Goal: Transaction & Acquisition: Purchase product/service

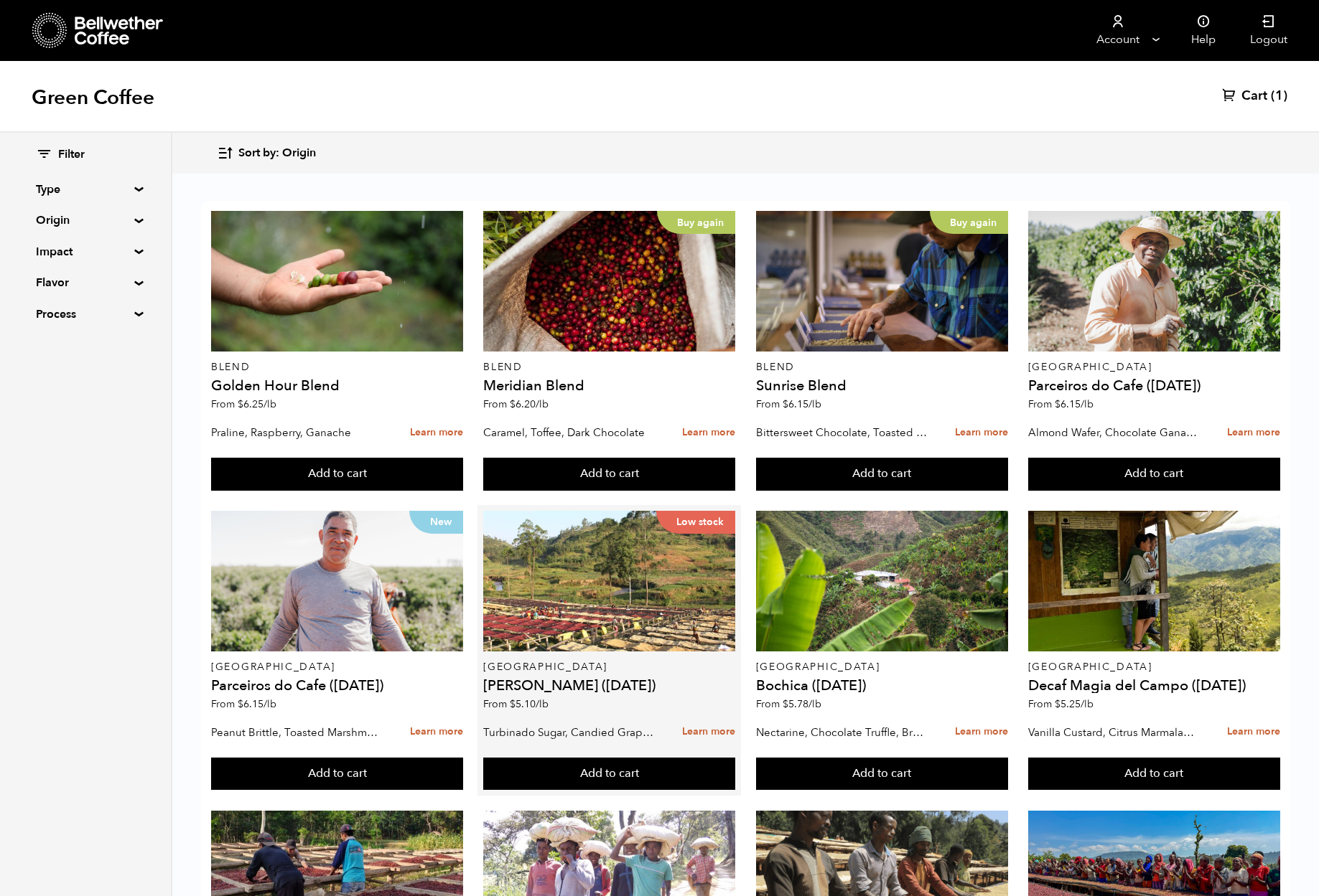
scroll to position [838, 0]
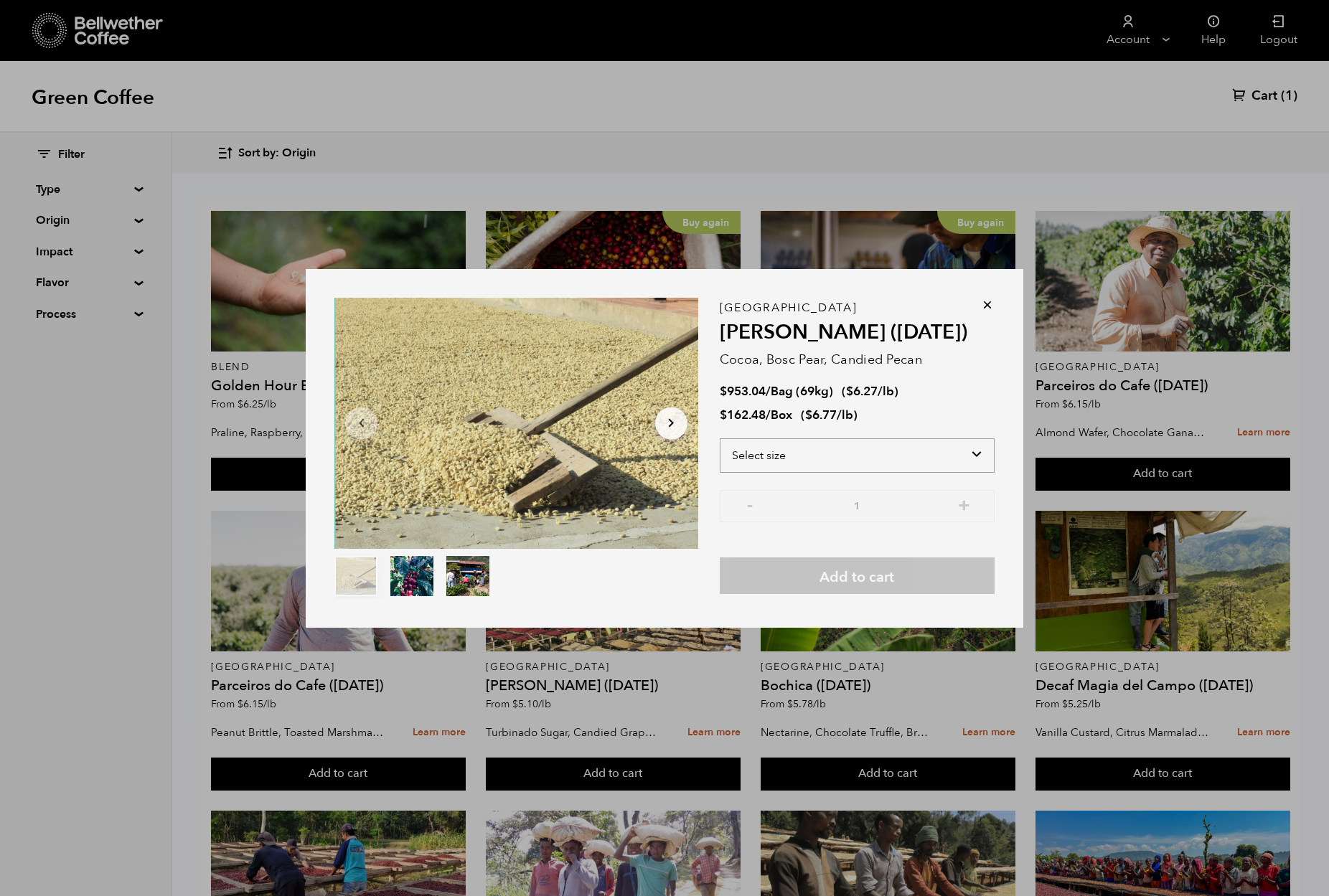
select select "bag-2"
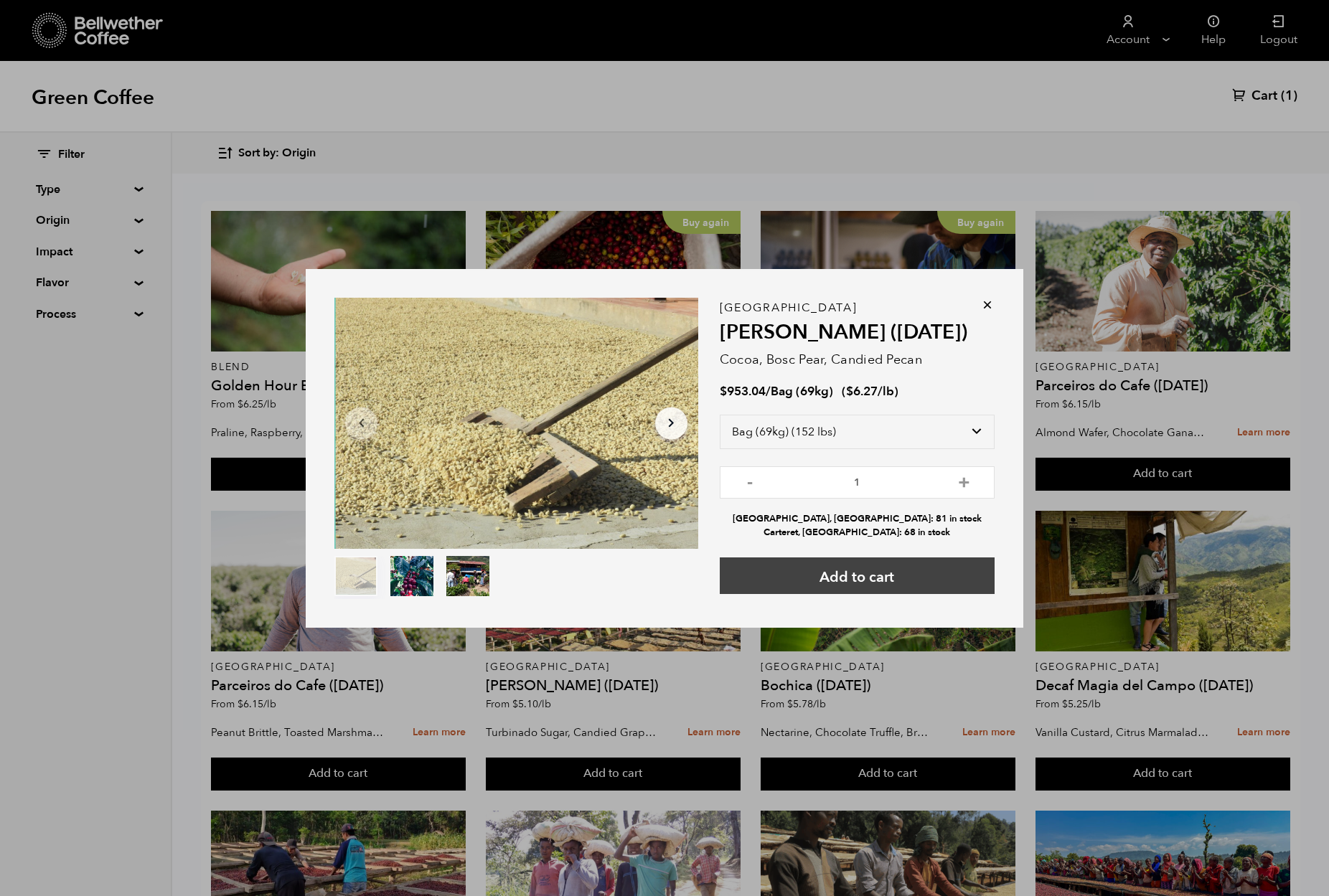
click at [879, 574] on button "Add to cart" at bounding box center [857, 576] width 275 height 36
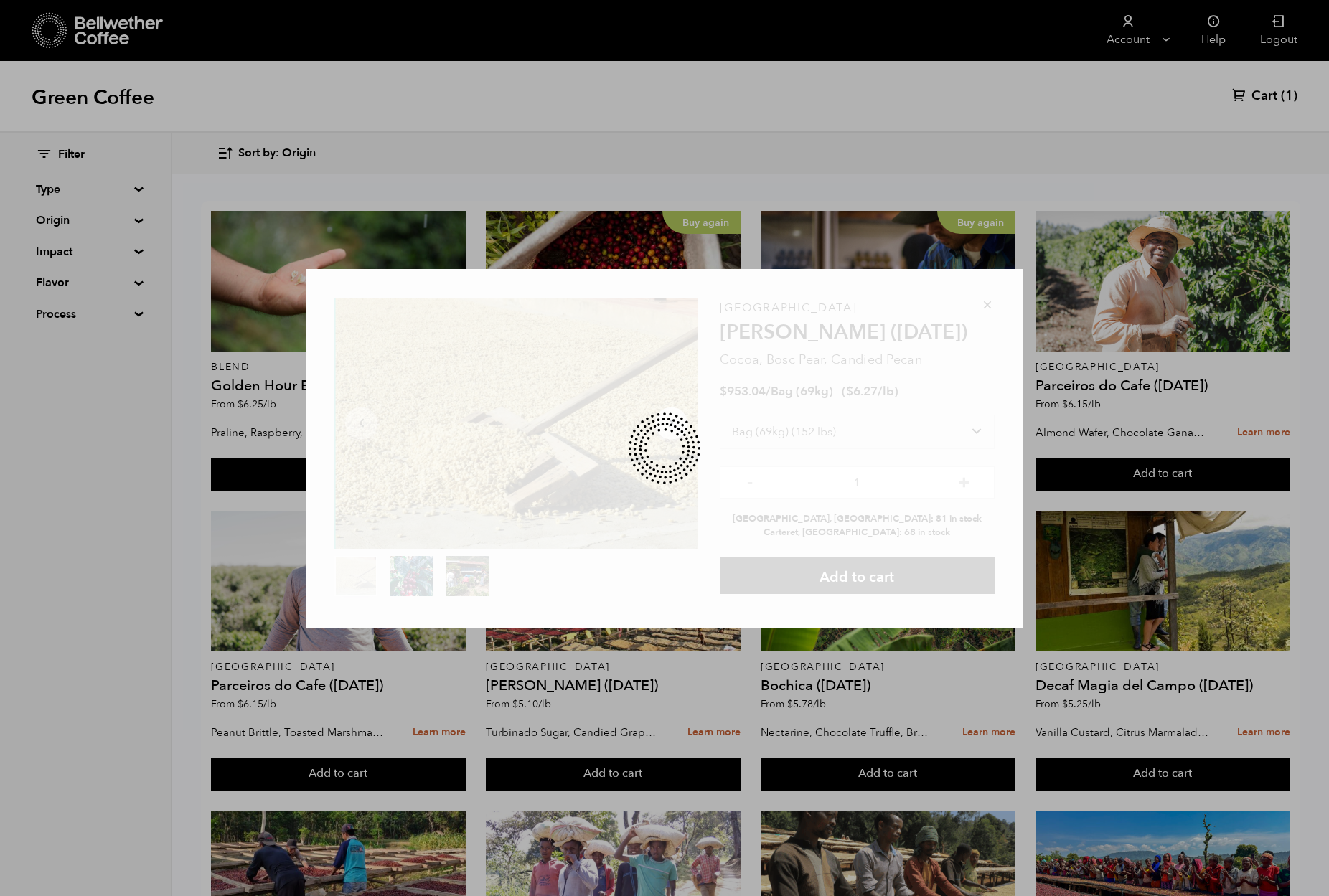
click at [1147, 692] on div "Item 1 of 3 Arrow Left Arrow Right item 0 item 1 item 2 Item 1 of 3 Guatemala F…" at bounding box center [664, 448] width 1329 height 896
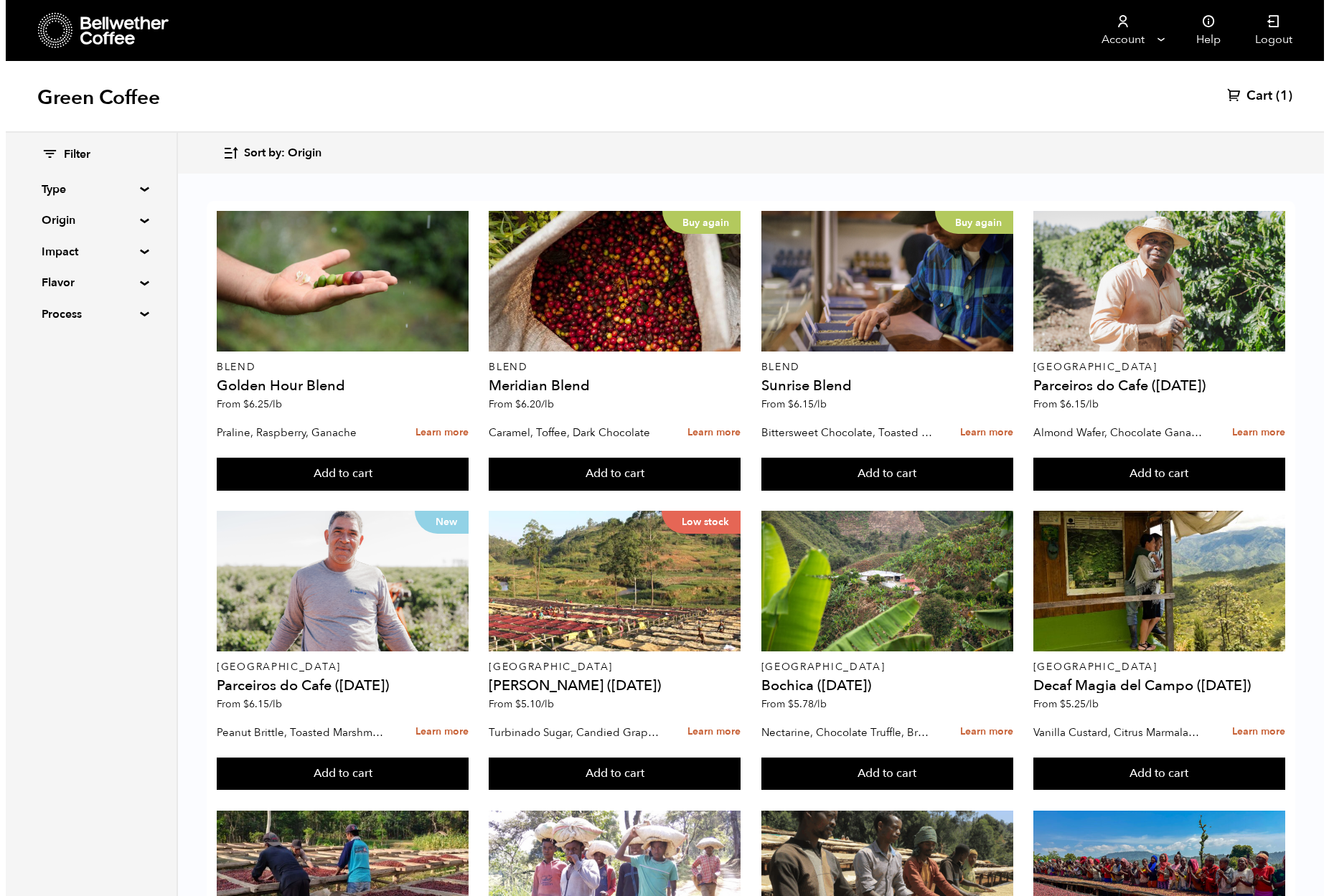
scroll to position [478, 0]
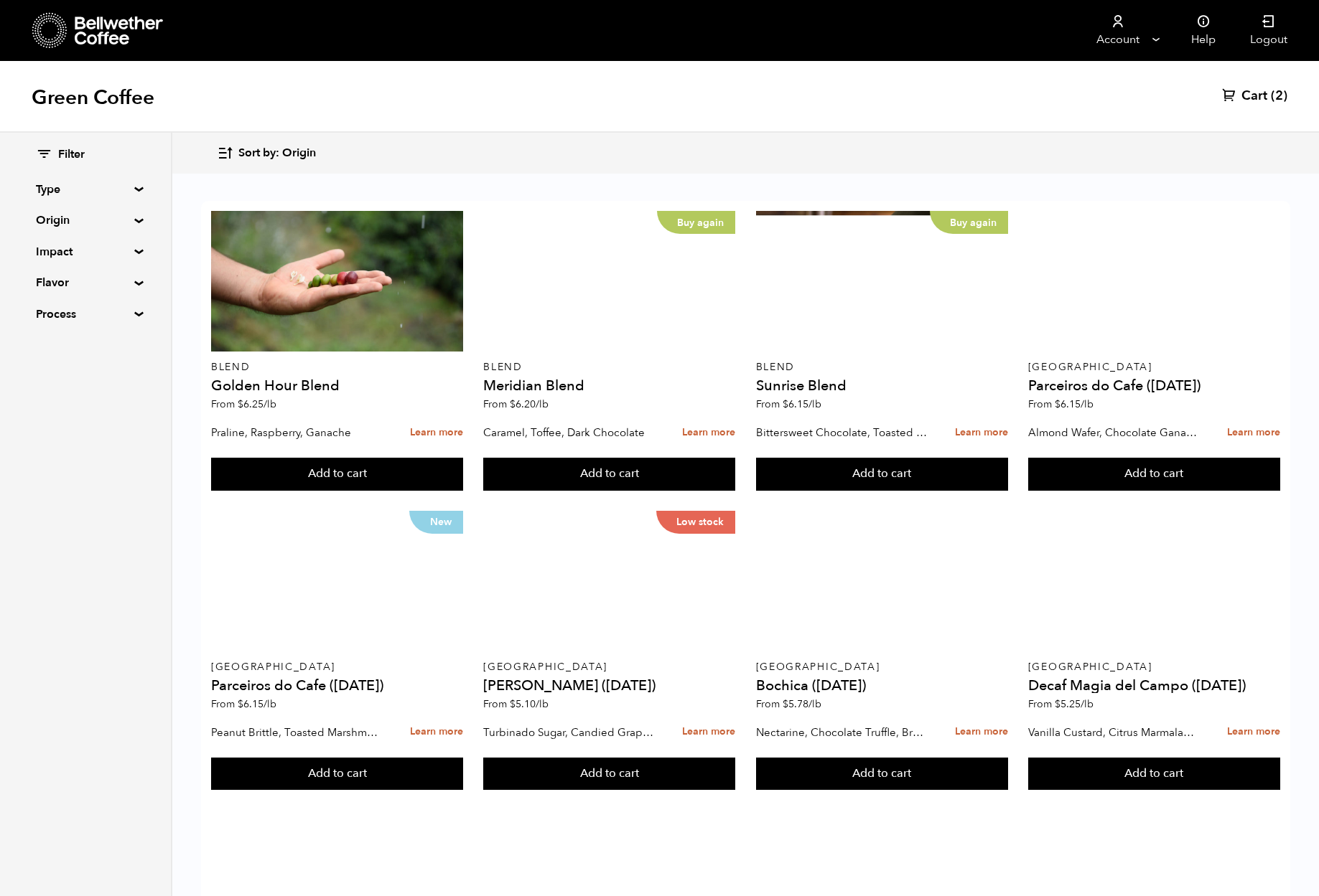
scroll to position [449, 0]
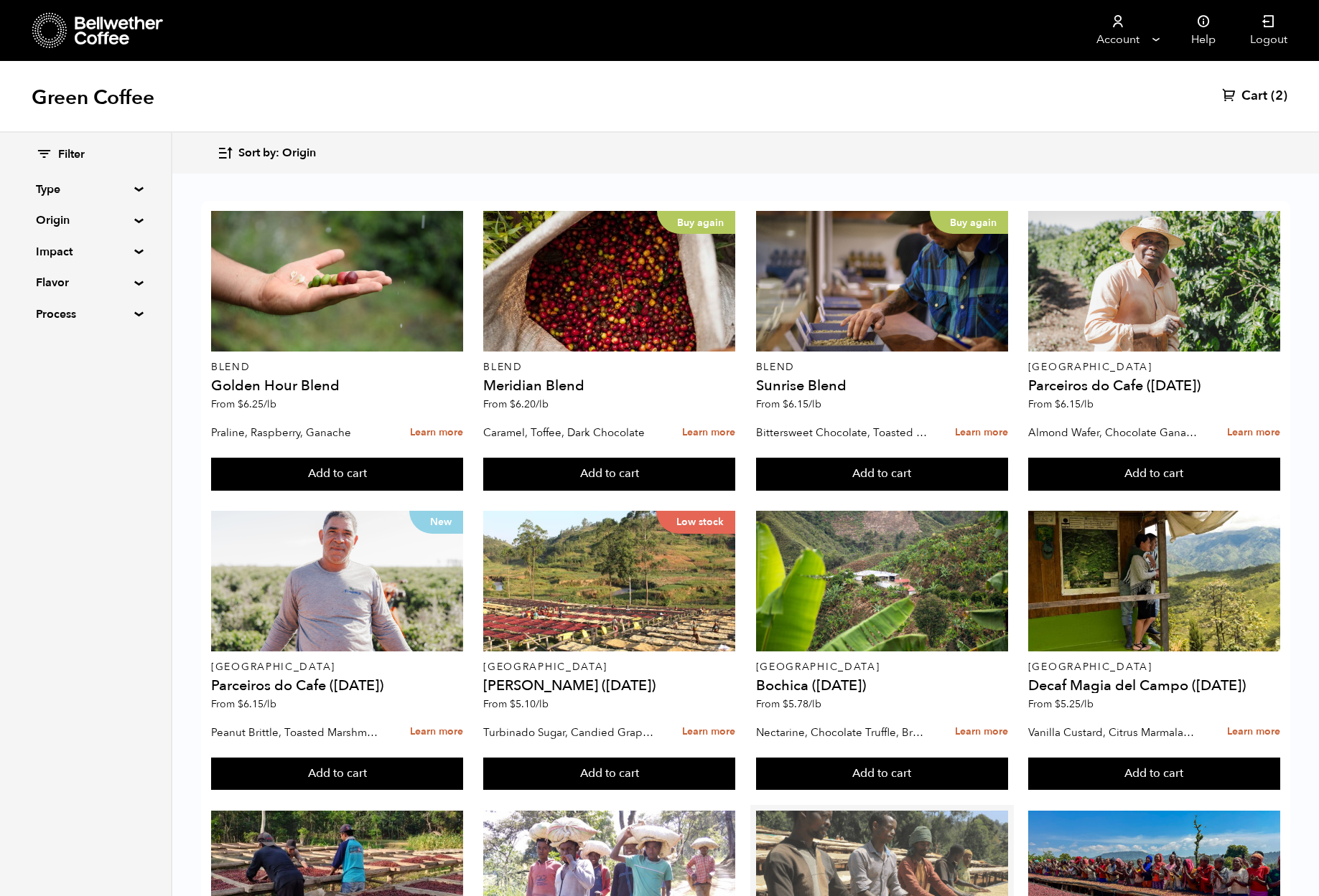
click at [841, 811] on div at bounding box center [882, 881] width 252 height 141
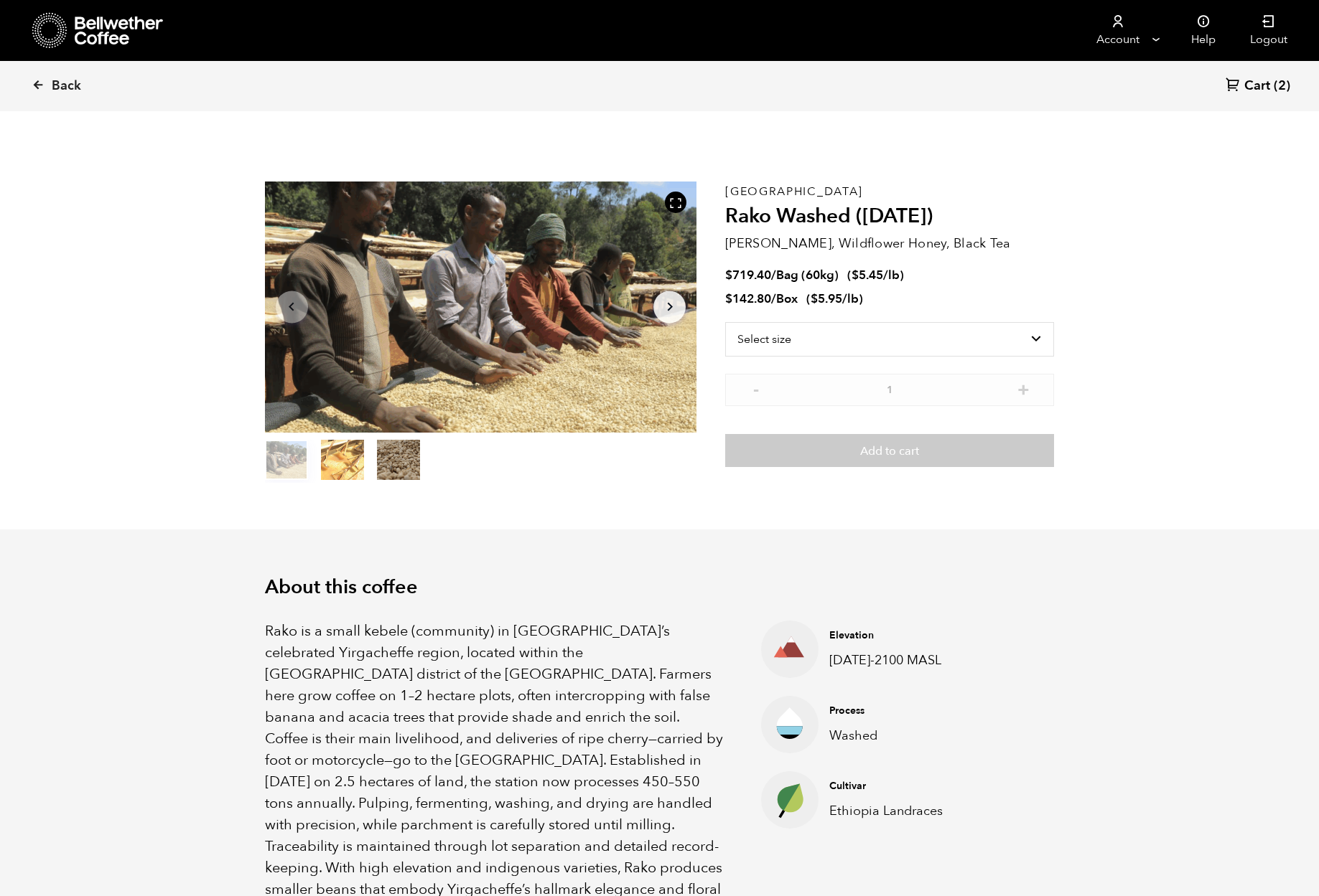
scroll to position [624, 765]
select select "bag-3"
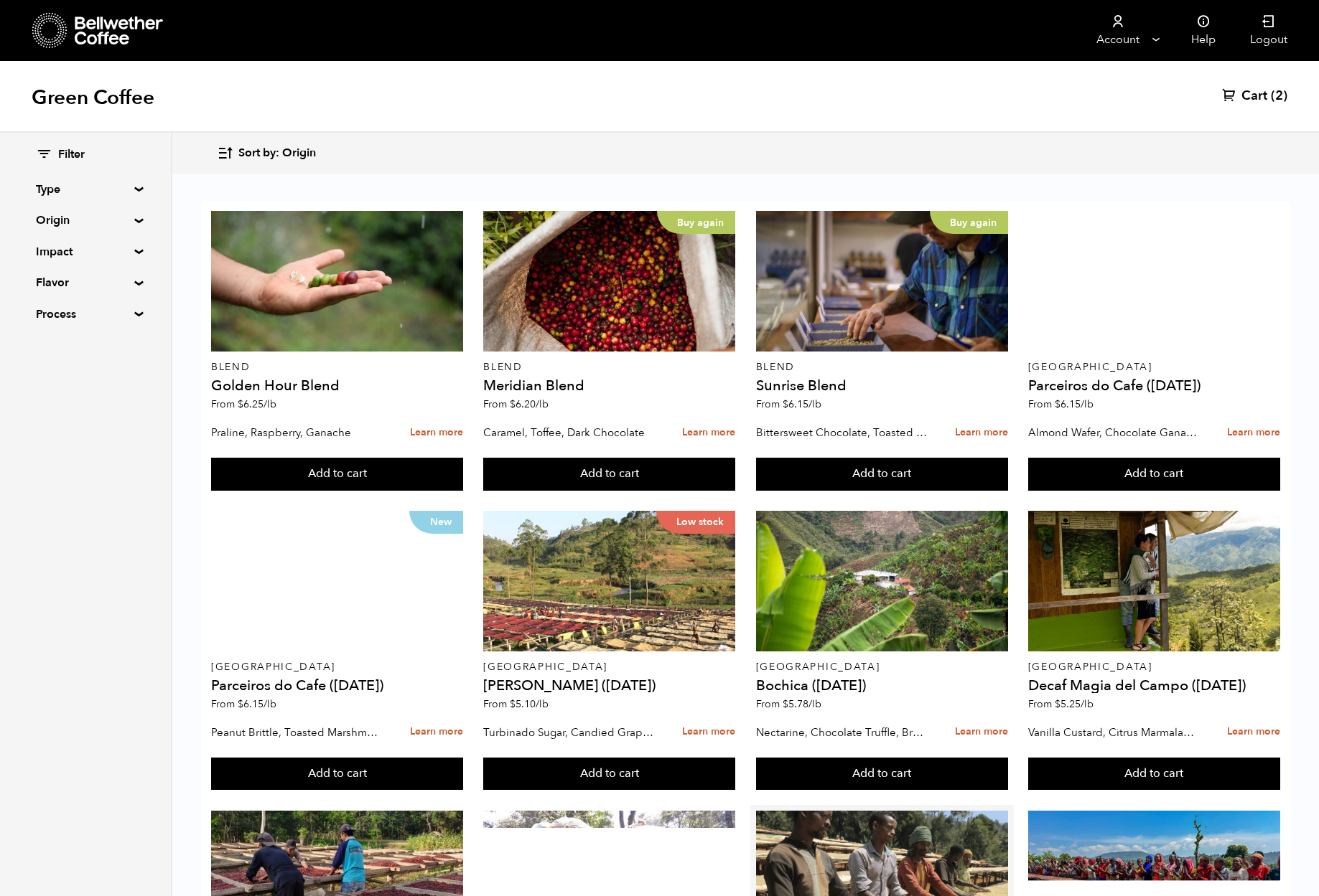
scroll to position [455, 0]
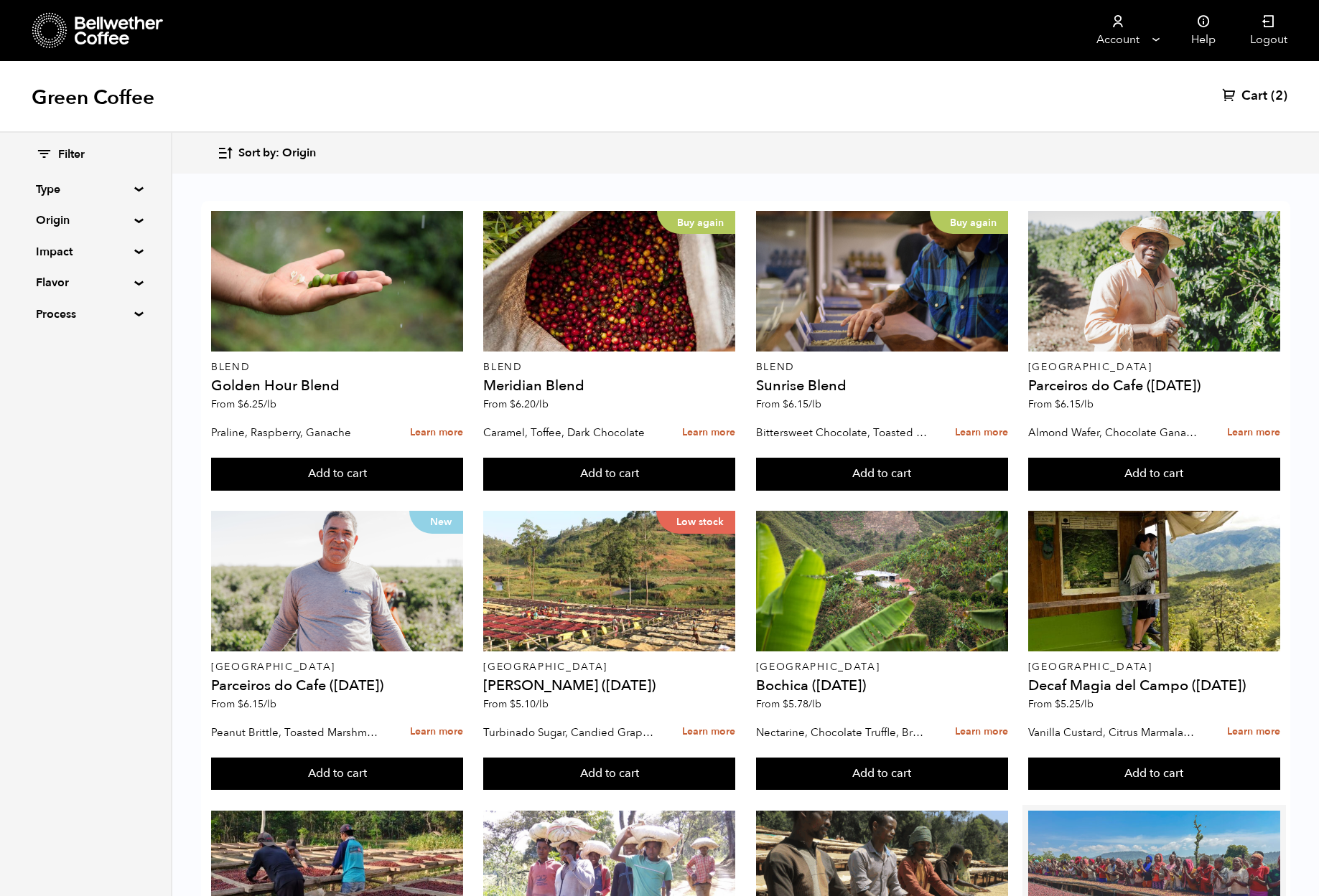
click at [1125, 811] on div at bounding box center [1154, 881] width 252 height 141
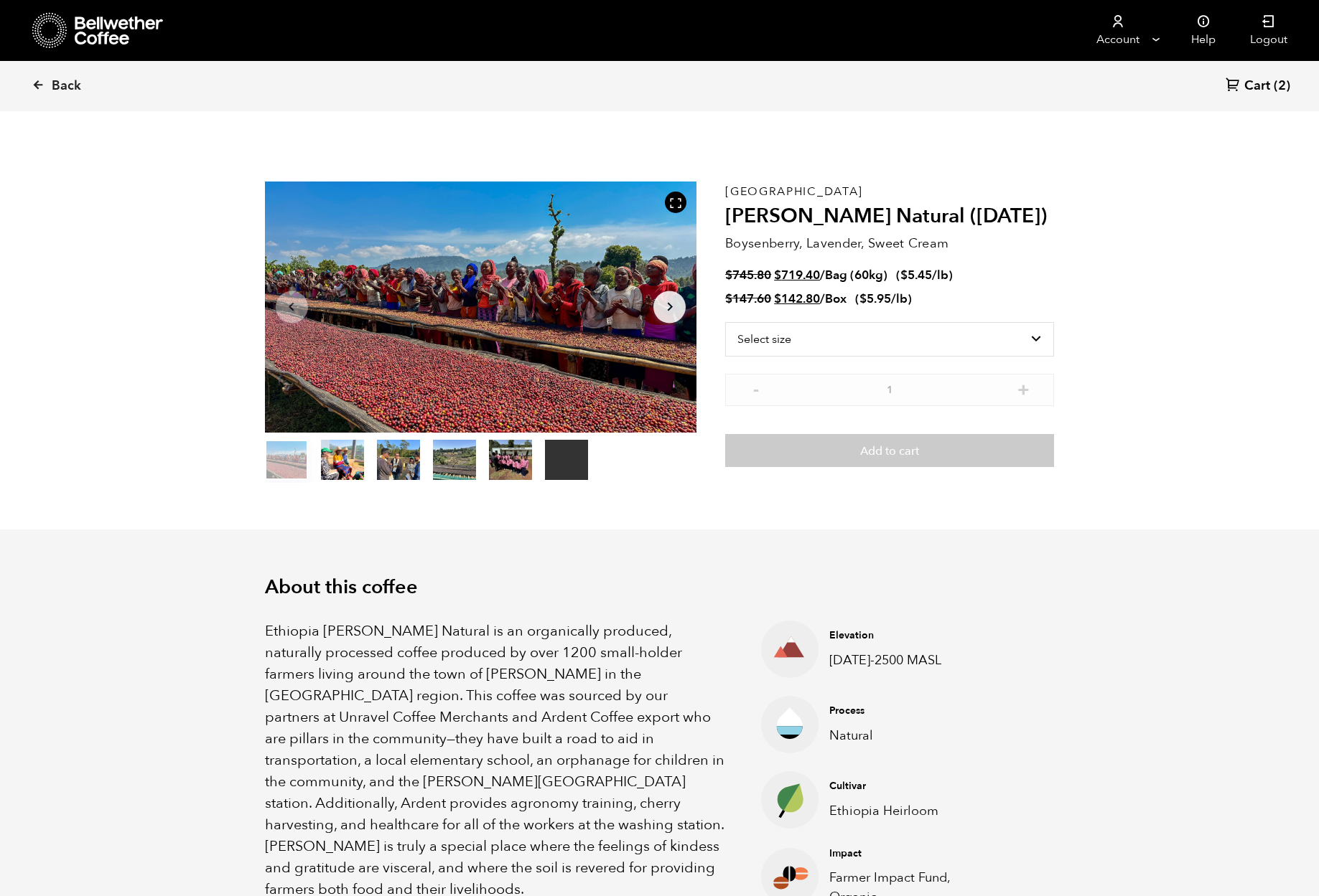
scroll to position [624, 765]
select select "bag-3"
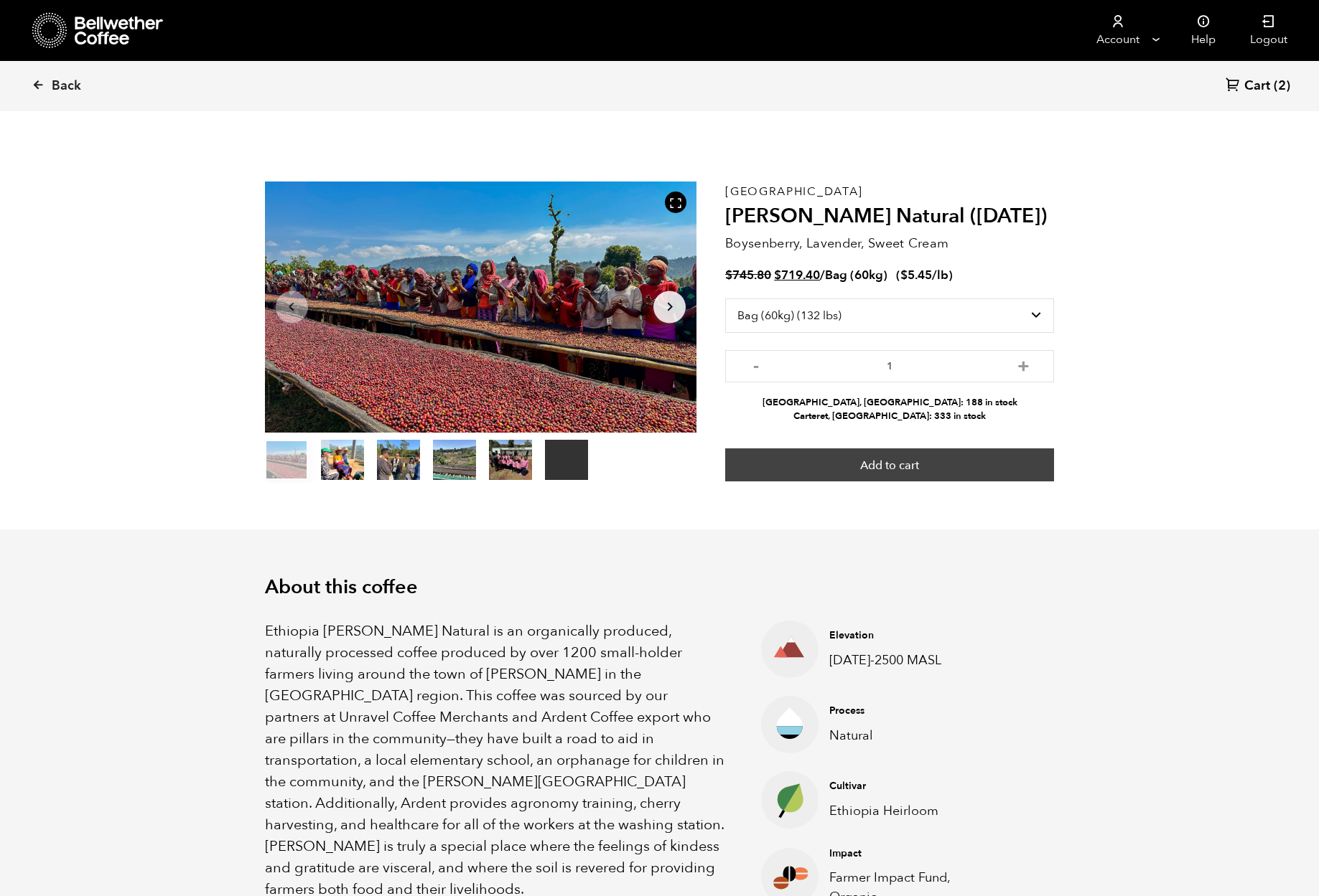
click at [891, 471] on button "Add to cart" at bounding box center [889, 465] width 329 height 33
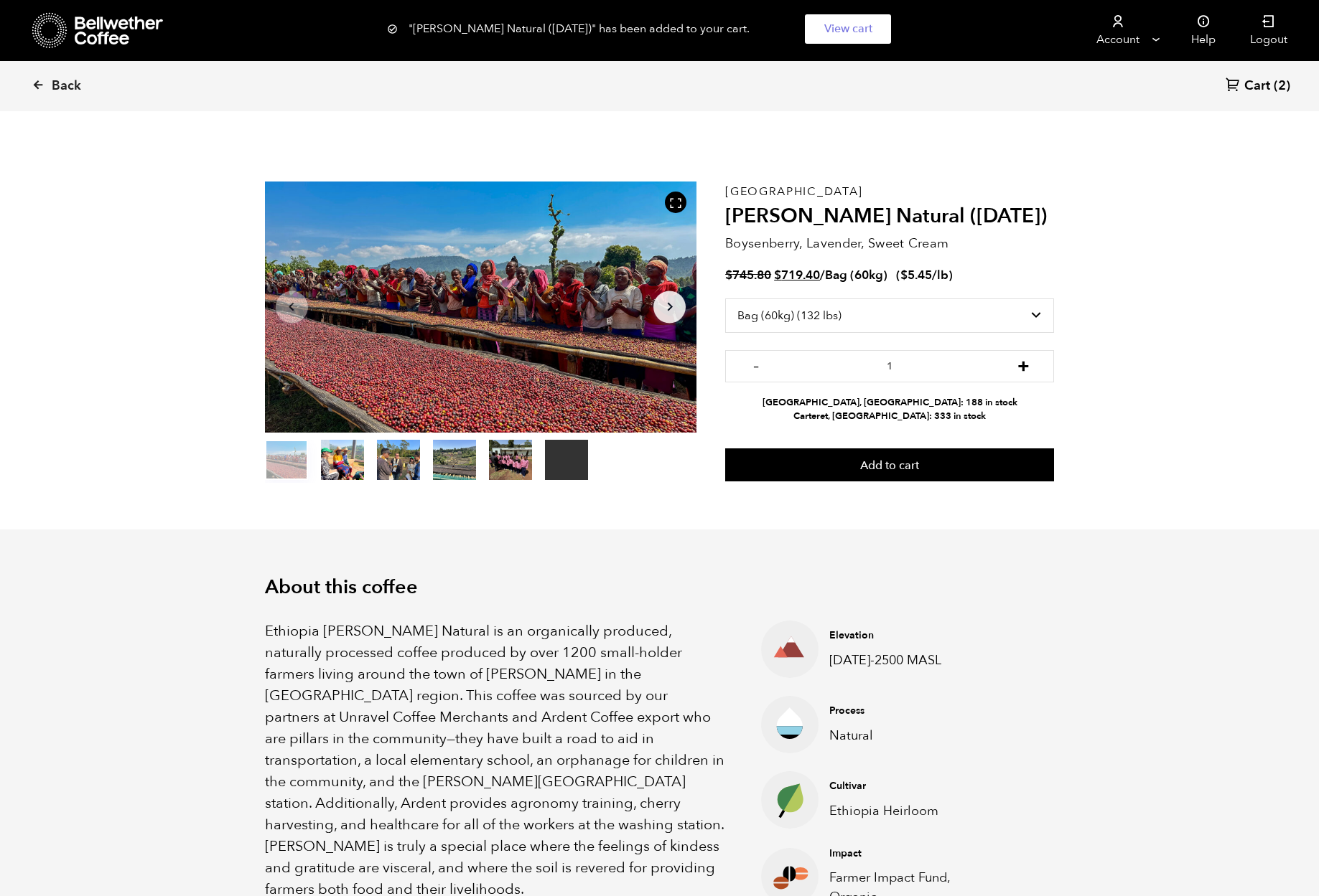
click at [1022, 362] on button "+" at bounding box center [1023, 364] width 18 height 14
type input "2"
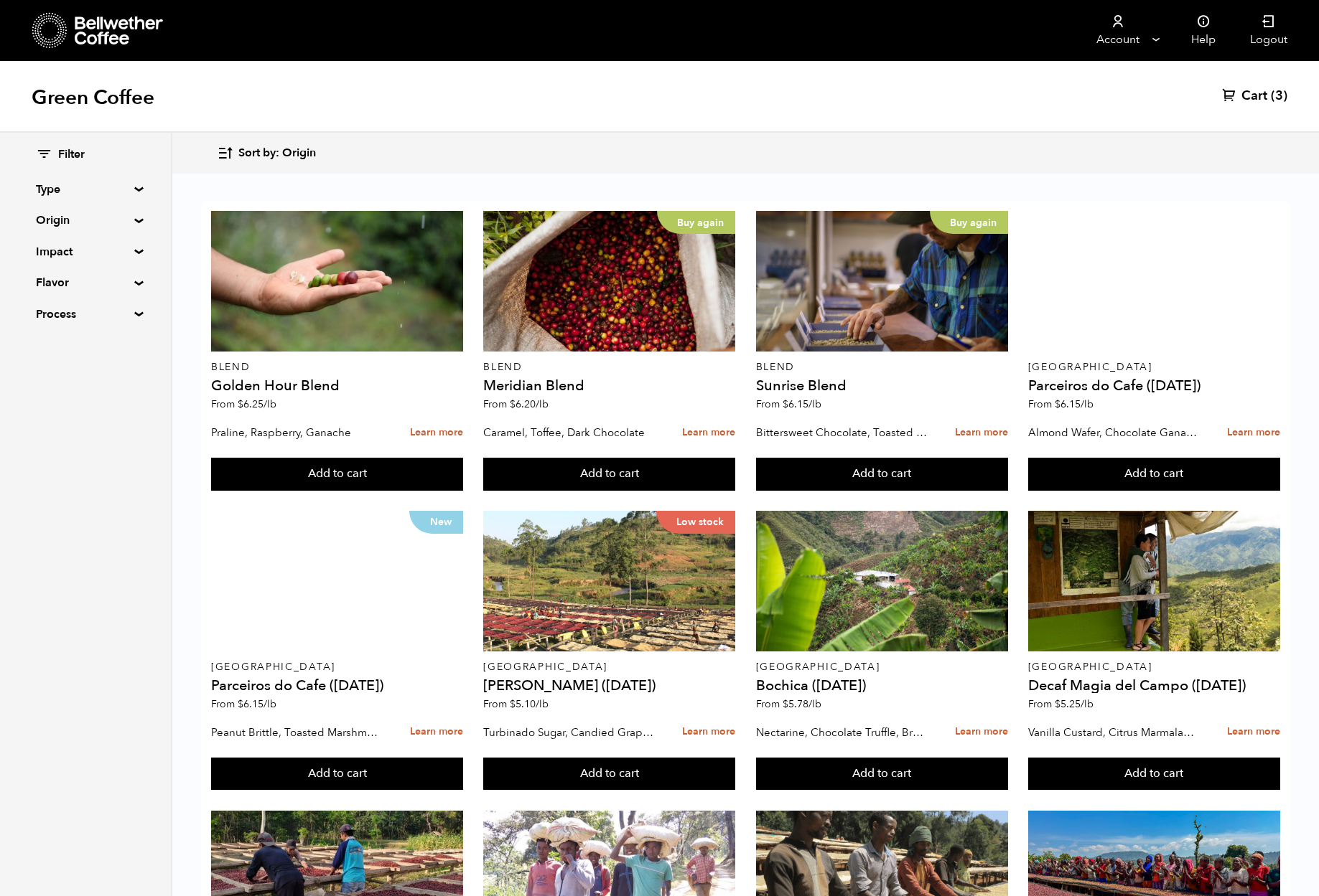
scroll to position [644, 0]
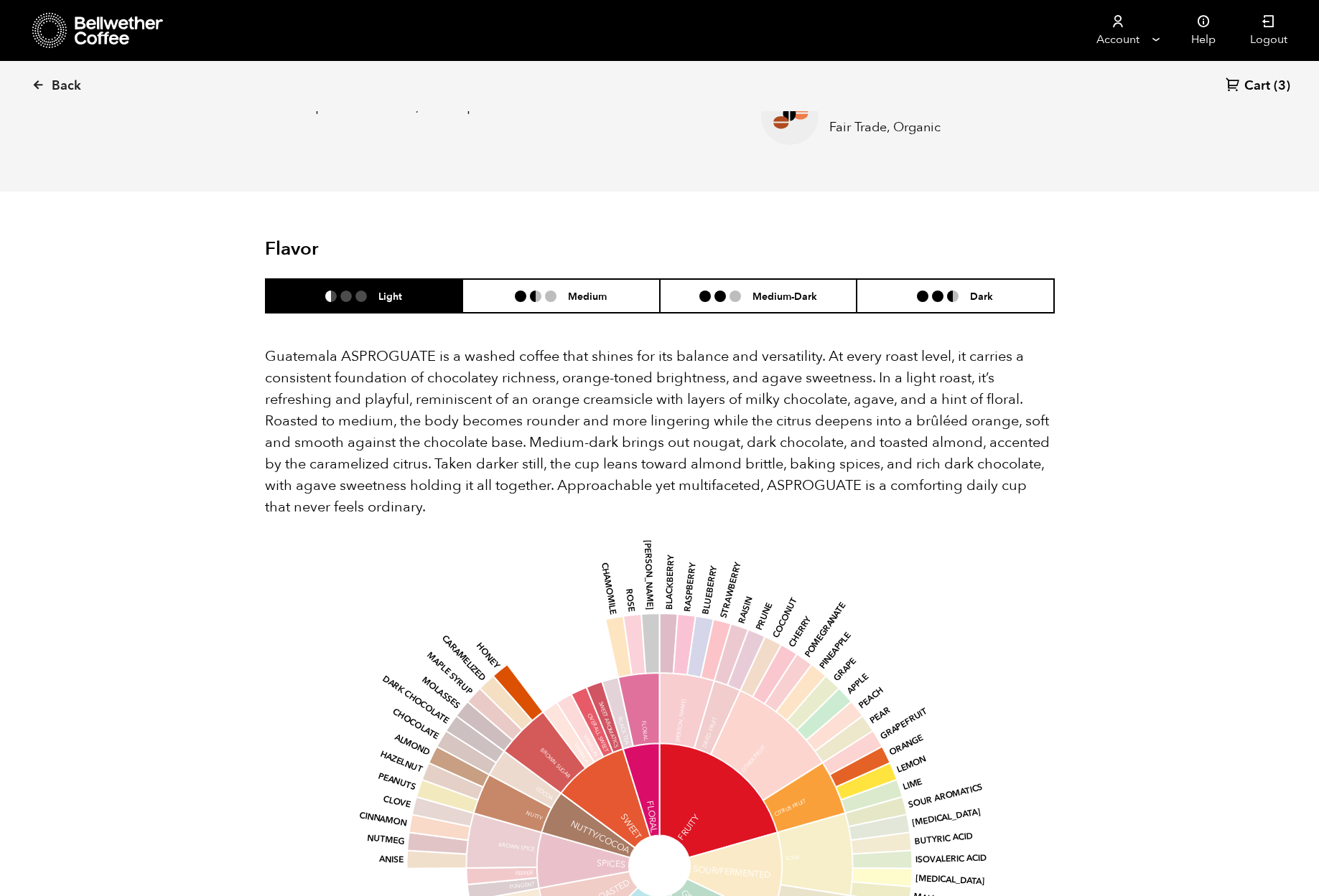
scroll to position [861, 0]
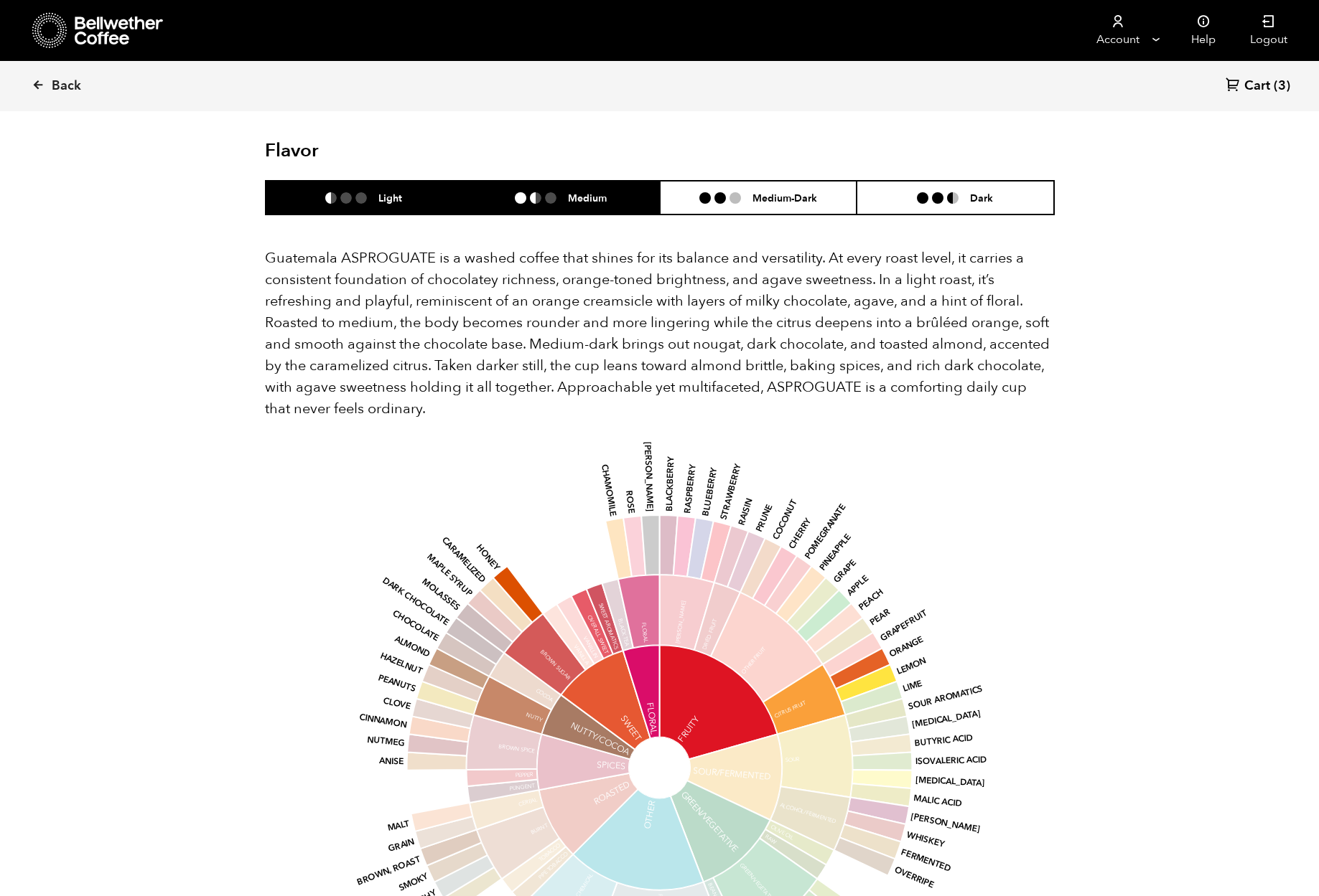
click at [576, 194] on h6 "Medium" at bounding box center [587, 198] width 39 height 12
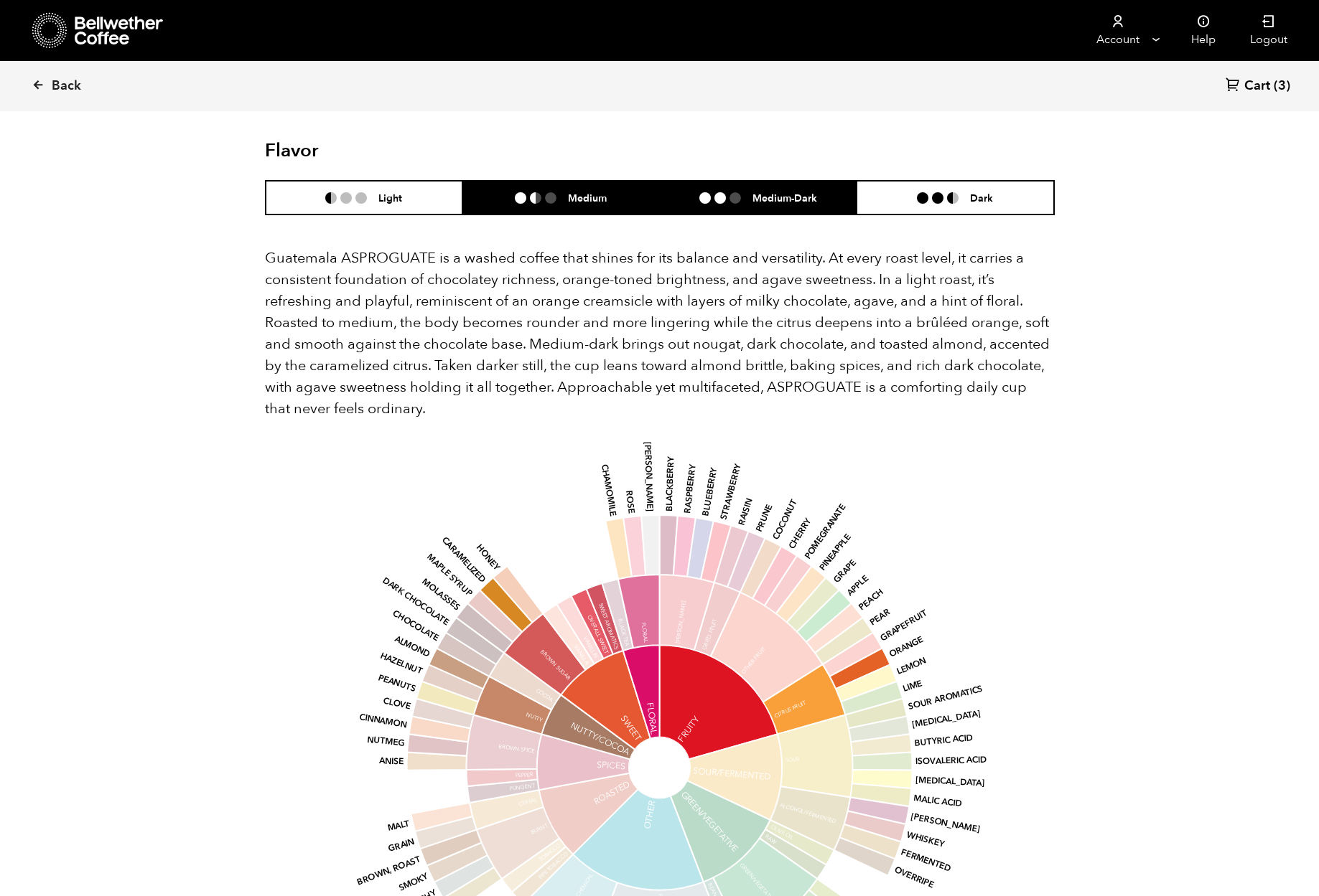
click at [782, 198] on h6 "Medium-Dark" at bounding box center [784, 198] width 64 height 12
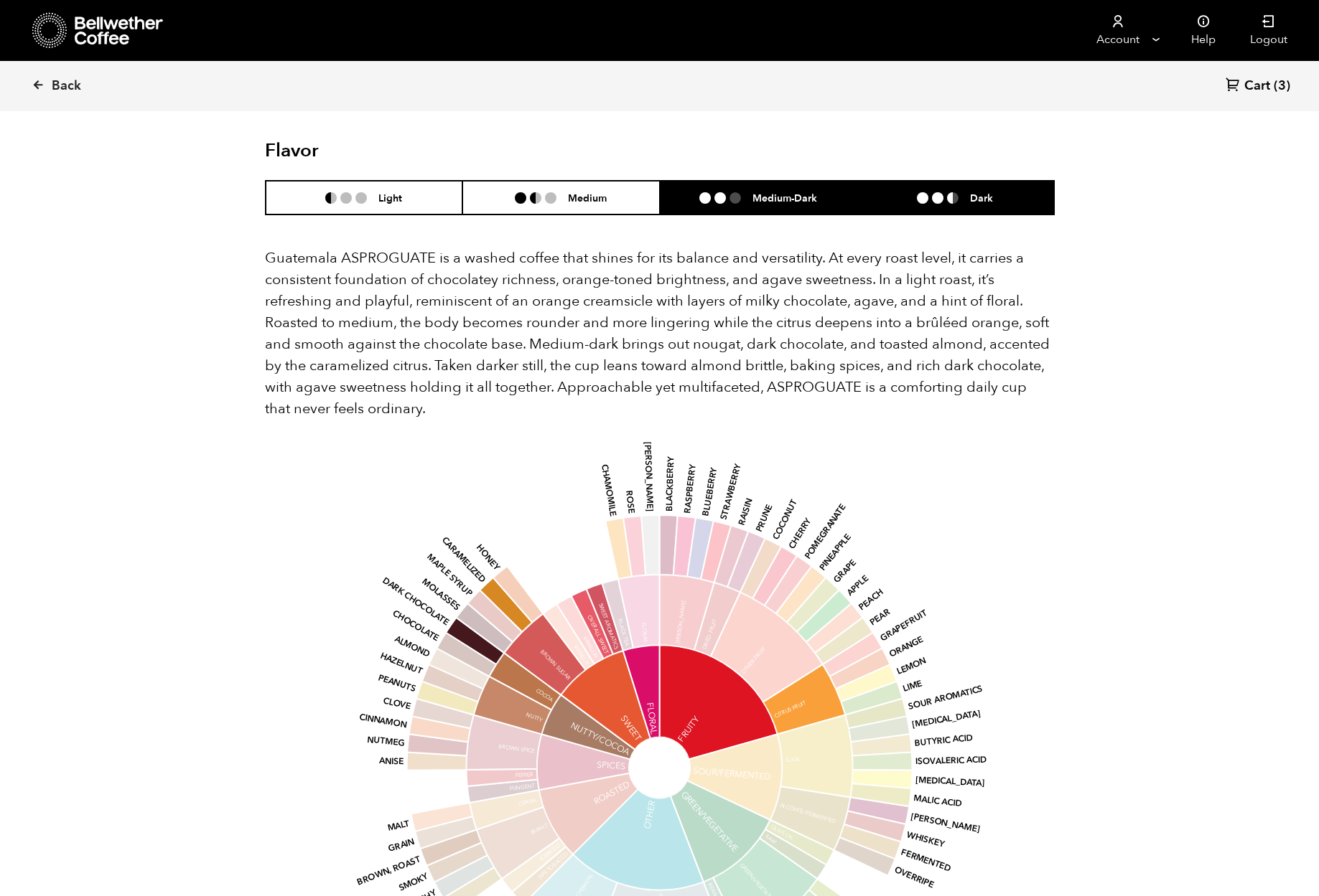
click at [988, 193] on h6 "Dark" at bounding box center [981, 198] width 23 height 12
click at [781, 197] on h6 "Medium-Dark" at bounding box center [784, 198] width 64 height 12
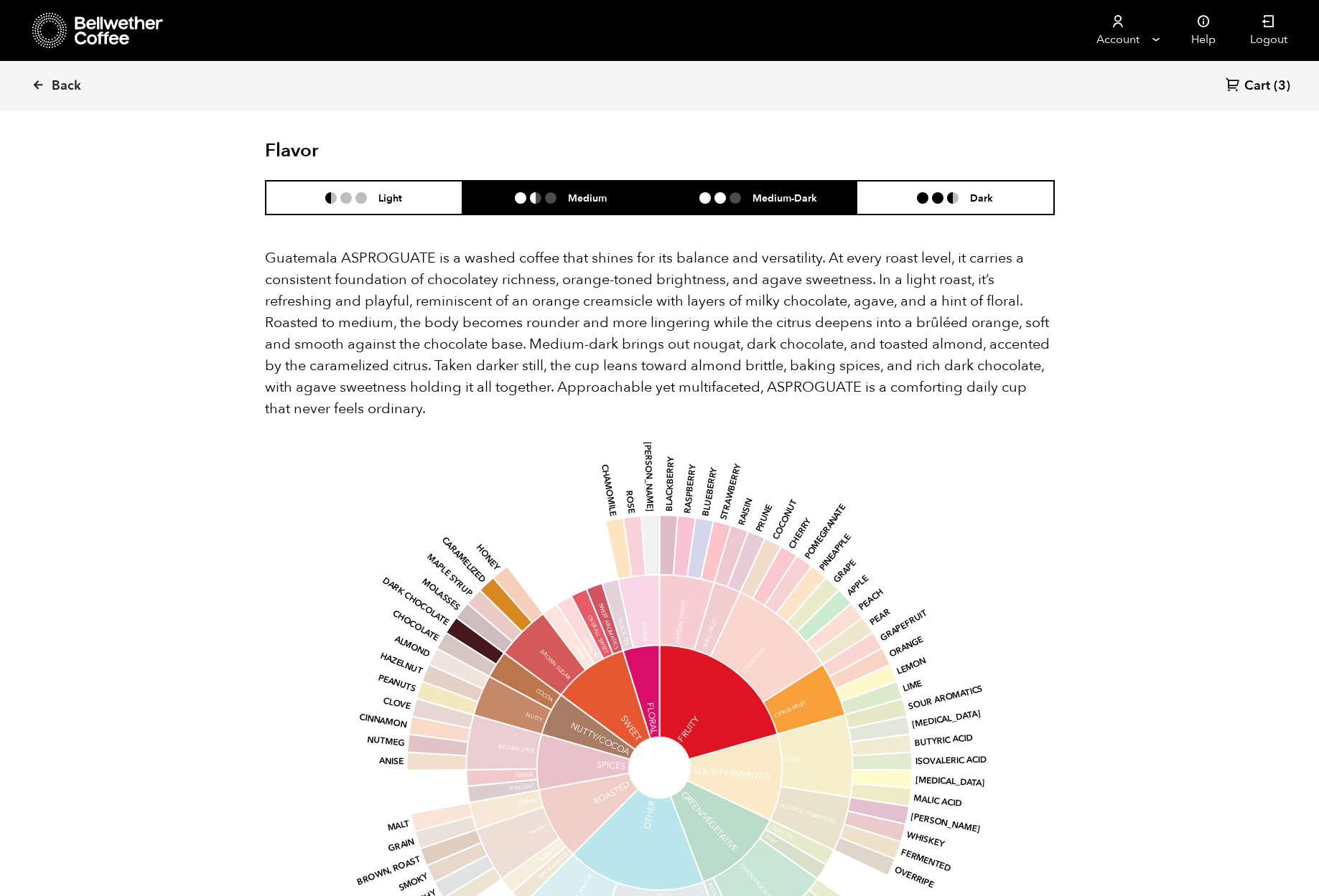
click at [602, 196] on h6 "Medium" at bounding box center [587, 198] width 39 height 12
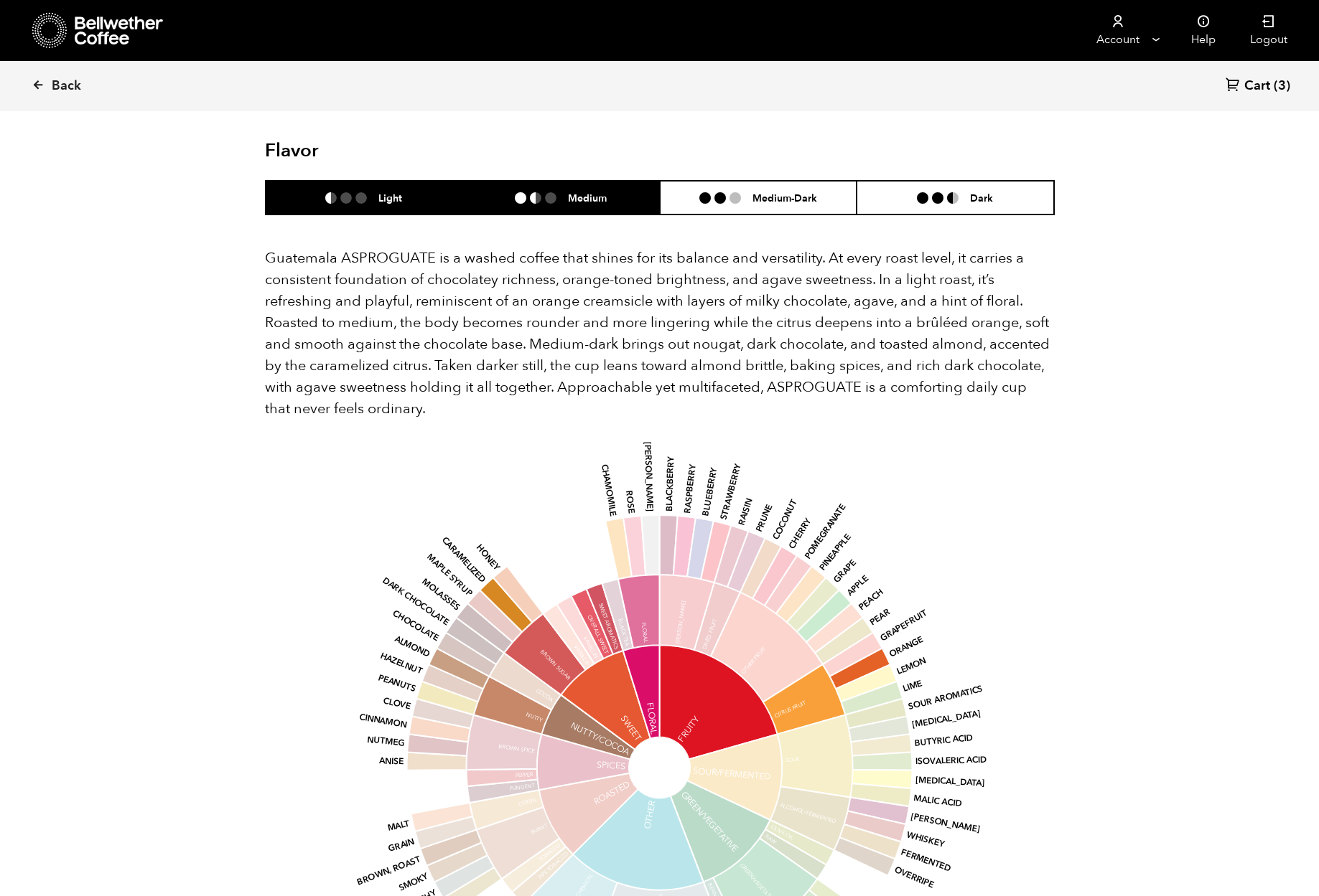
click at [415, 201] on li "Light" at bounding box center [364, 198] width 198 height 34
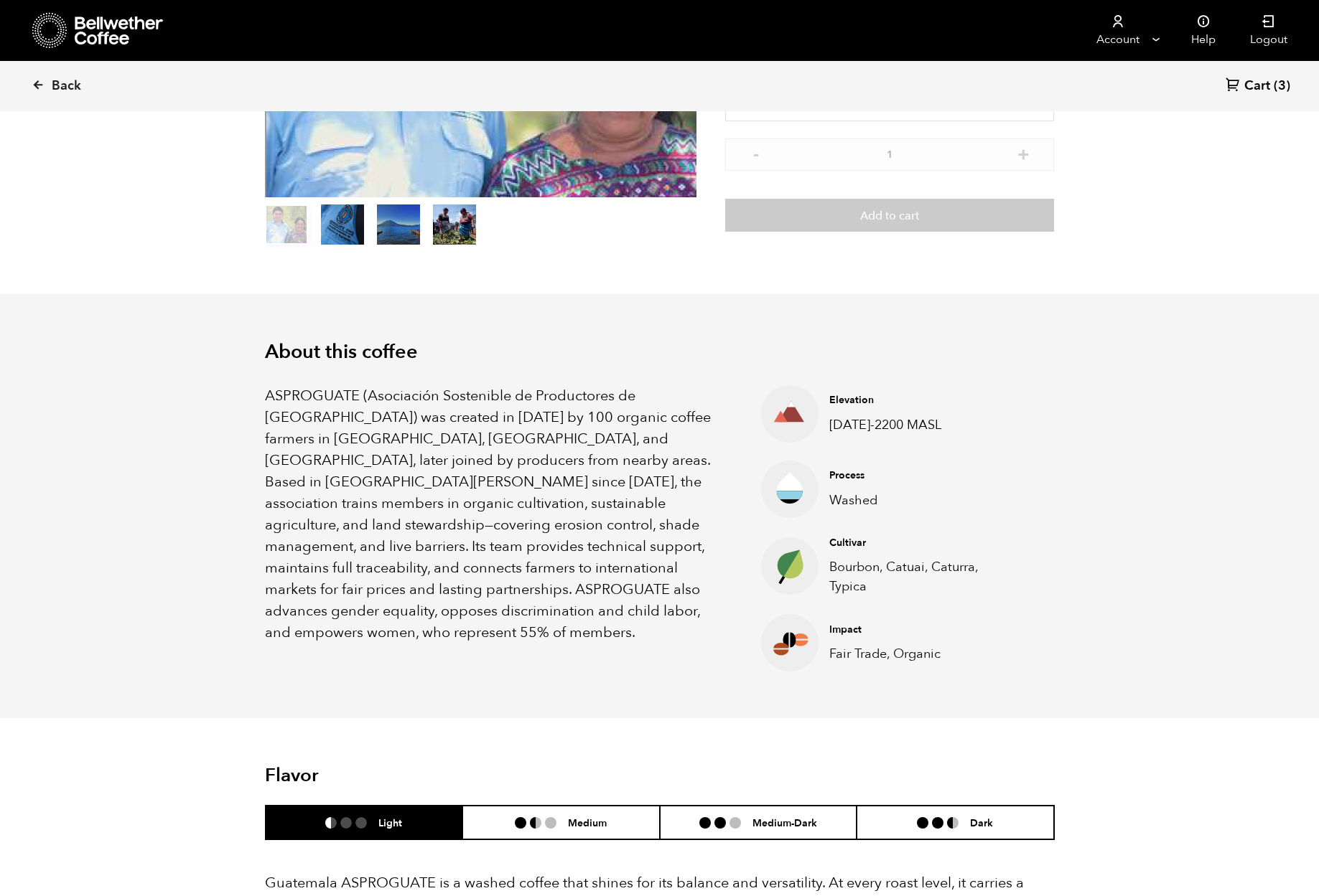
scroll to position [0, 0]
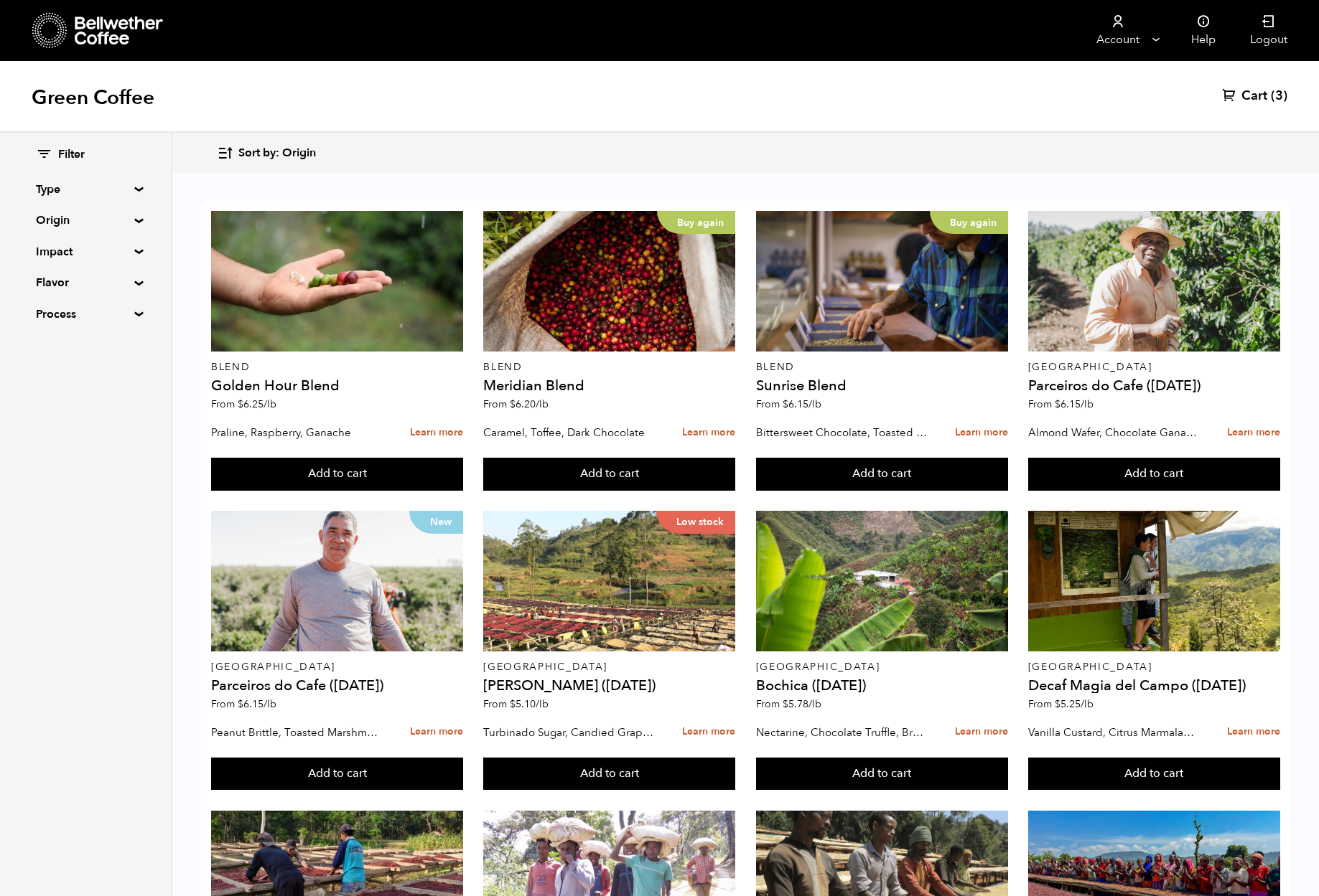
click at [1251, 89] on span "Cart" at bounding box center [1254, 96] width 26 height 17
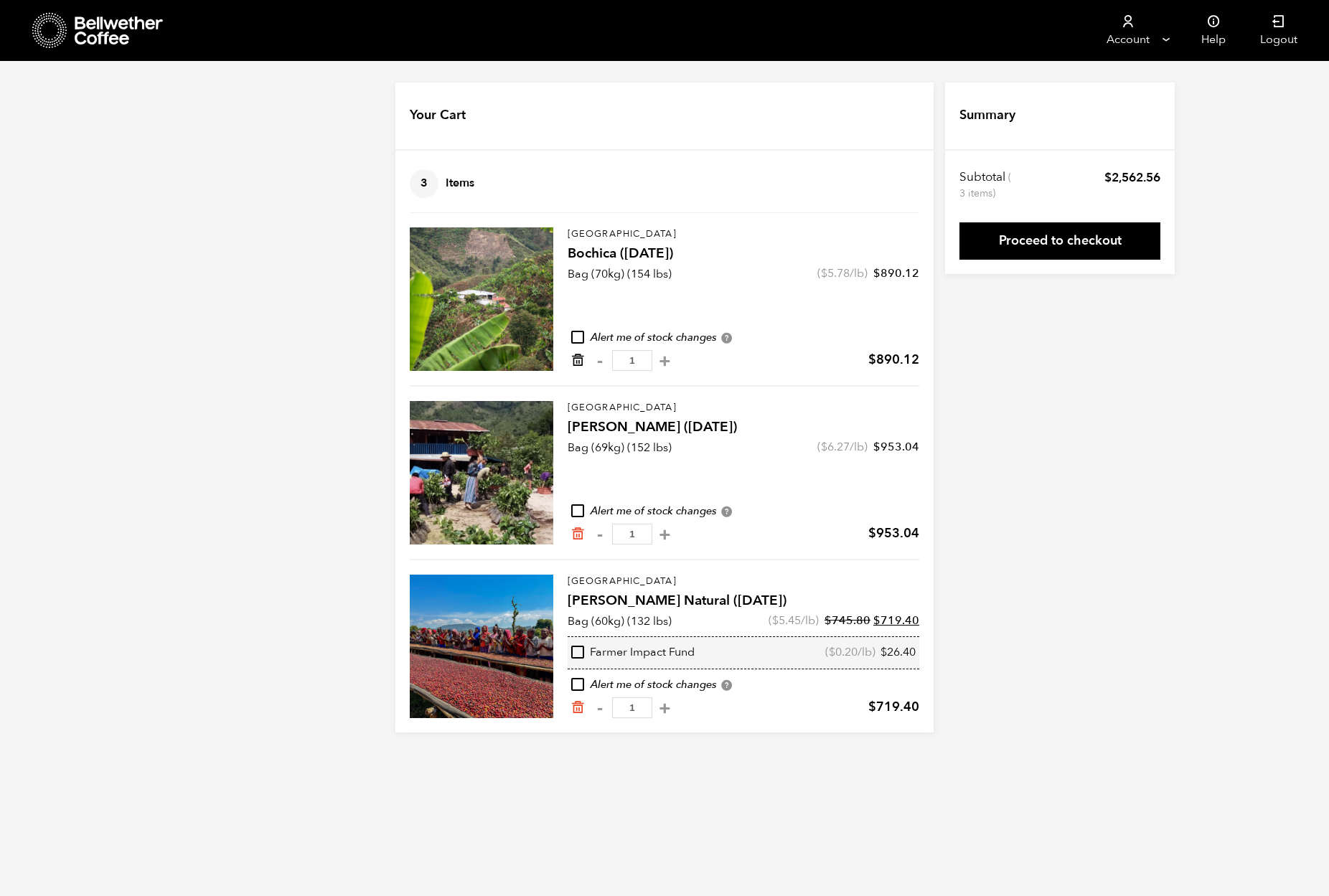
click at [577, 359] on icon "Remove from cart" at bounding box center [577, 360] width 14 height 14
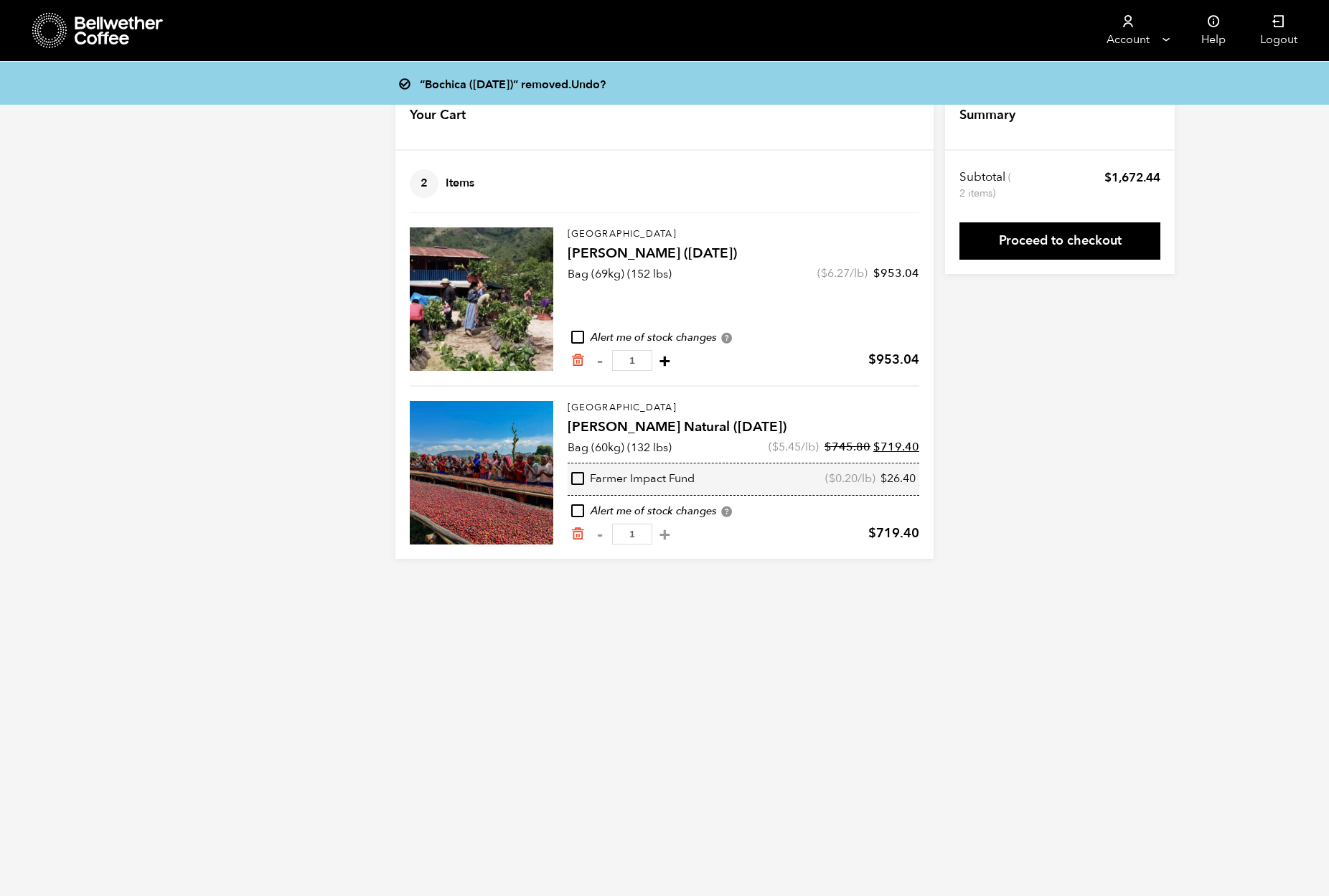
click at [655, 362] on button "+" at bounding box center [664, 361] width 18 height 14
type input "2"
click at [656, 533] on button "+" at bounding box center [664, 534] width 18 height 14
type input "2"
click at [1051, 243] on link "Proceed to checkout" at bounding box center [1060, 240] width 201 height 37
